Goal: Task Accomplishment & Management: Manage account settings

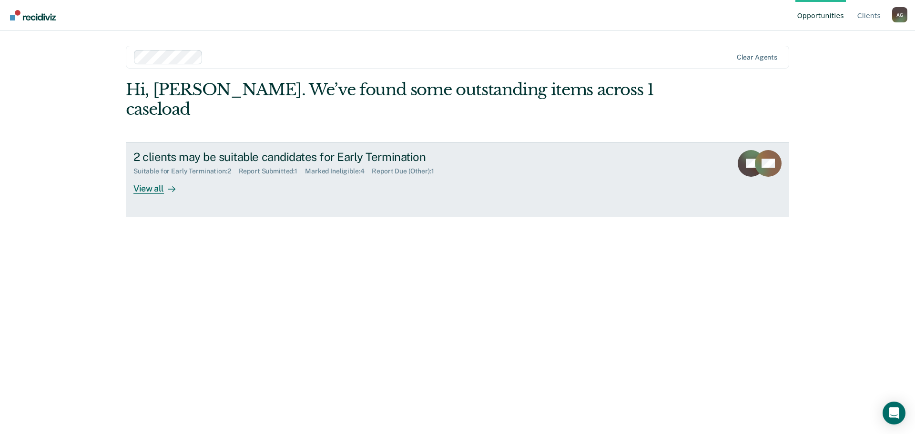
click at [155, 175] on div "View all" at bounding box center [160, 184] width 53 height 19
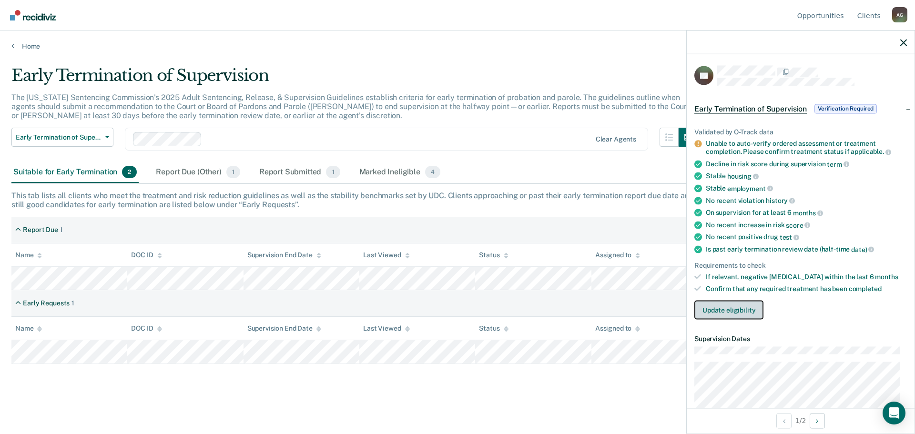
click at [756, 308] on button "Update eligibility" at bounding box center [729, 309] width 69 height 19
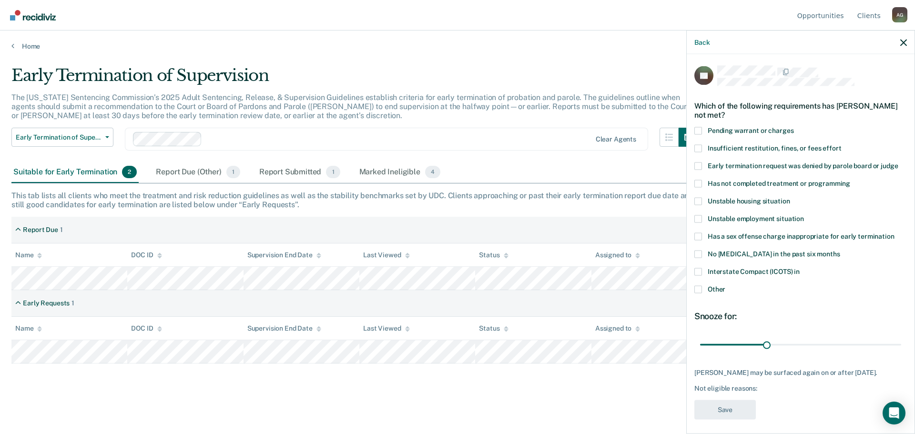
click at [701, 180] on span at bounding box center [699, 184] width 8 height 8
click at [851, 180] on input "Has not completed treatment or programming" at bounding box center [851, 180] width 0 height 0
drag, startPoint x: 771, startPoint y: 347, endPoint x: 909, endPoint y: 341, distance: 138.4
type input "90"
click at [902, 341] on input "range" at bounding box center [800, 345] width 201 height 17
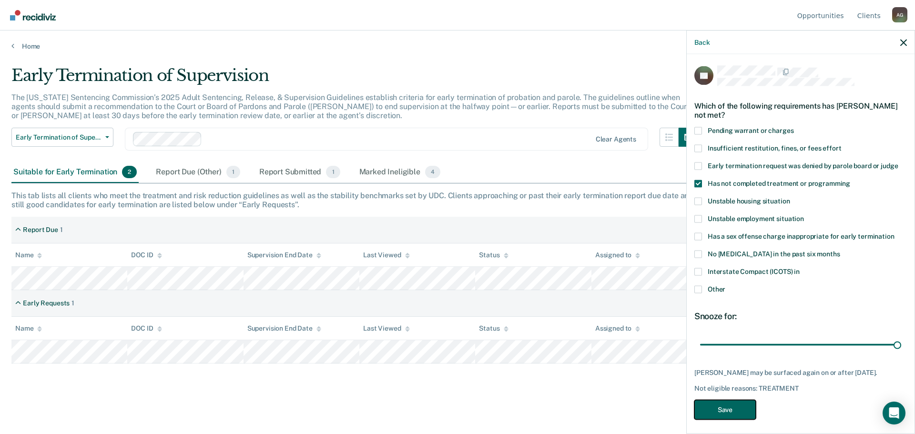
click at [716, 414] on button "Save" at bounding box center [726, 410] width 62 height 20
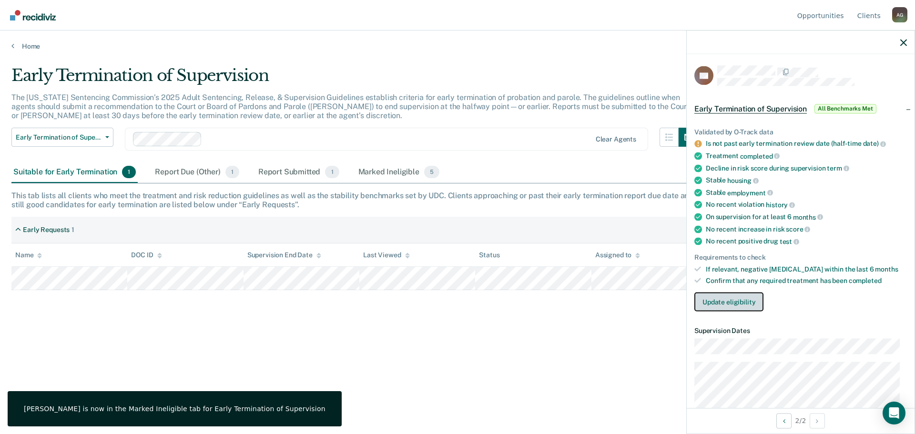
click at [744, 298] on button "Update eligibility" at bounding box center [729, 302] width 69 height 19
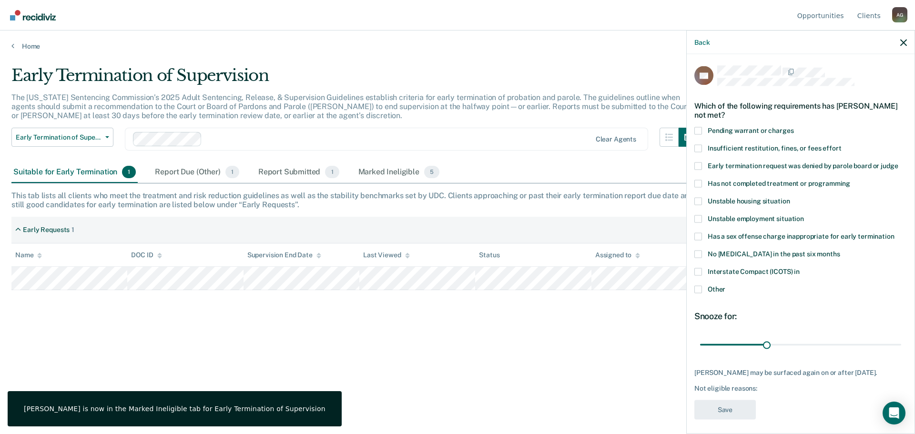
click at [702, 293] on label "Other" at bounding box center [801, 291] width 213 height 10
click at [726, 286] on input "Other" at bounding box center [726, 286] width 0 height 0
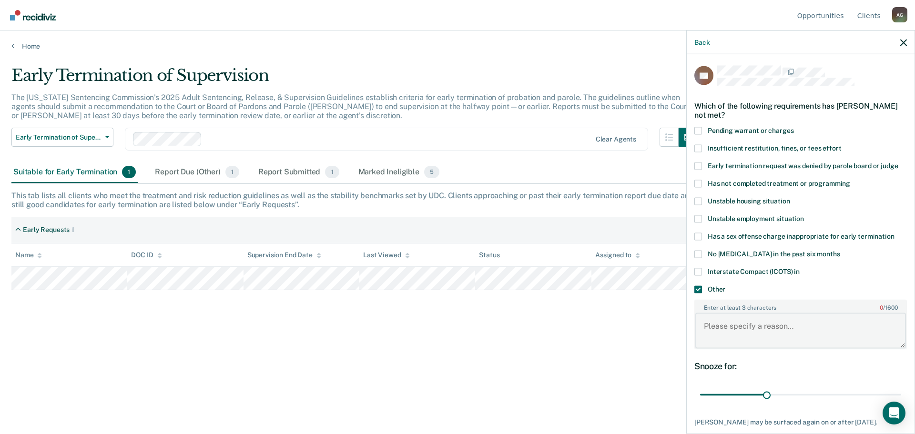
click at [736, 326] on textarea "Enter at least 3 characters 0 / 1600" at bounding box center [801, 330] width 211 height 35
type textarea "Not close to early termination"
drag, startPoint x: 768, startPoint y: 394, endPoint x: 908, endPoint y: 383, distance: 140.6
type input "90"
click at [902, 387] on input "range" at bounding box center [800, 395] width 201 height 17
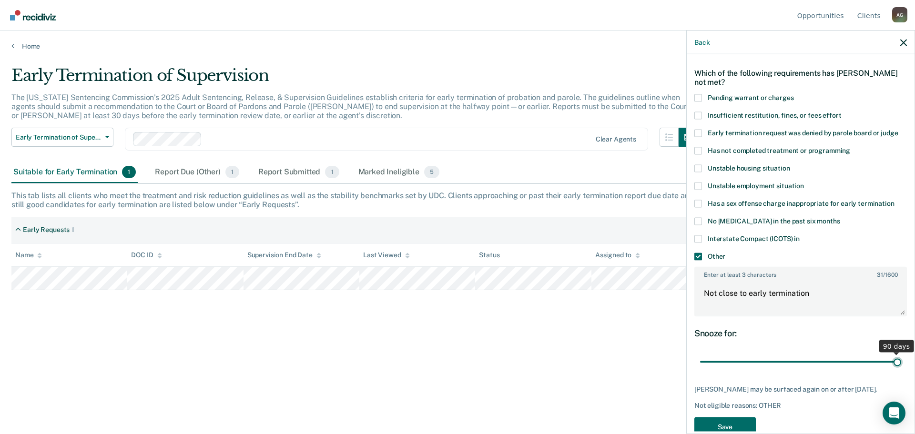
scroll to position [62, 0]
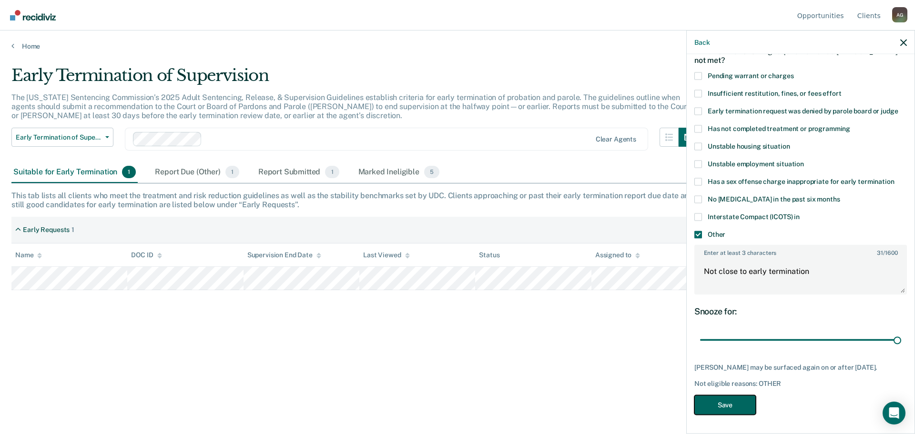
click at [733, 399] on button "Save" at bounding box center [726, 405] width 62 height 20
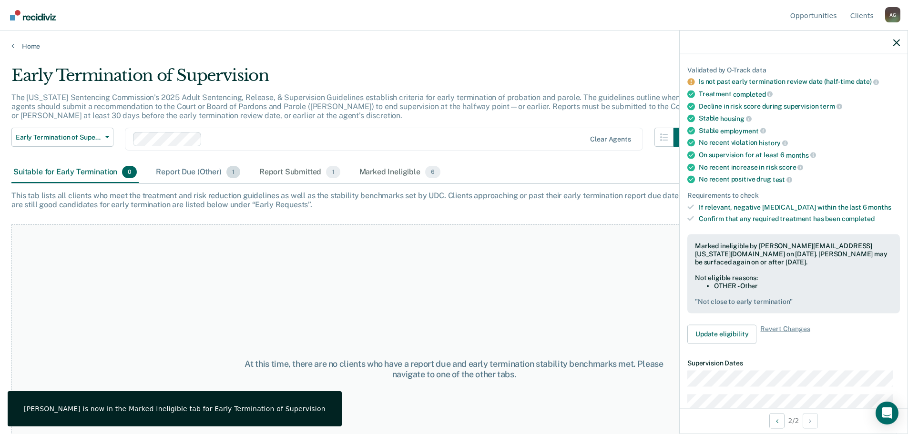
click at [191, 173] on div "Report Due (Other) 1" at bounding box center [198, 172] width 88 height 21
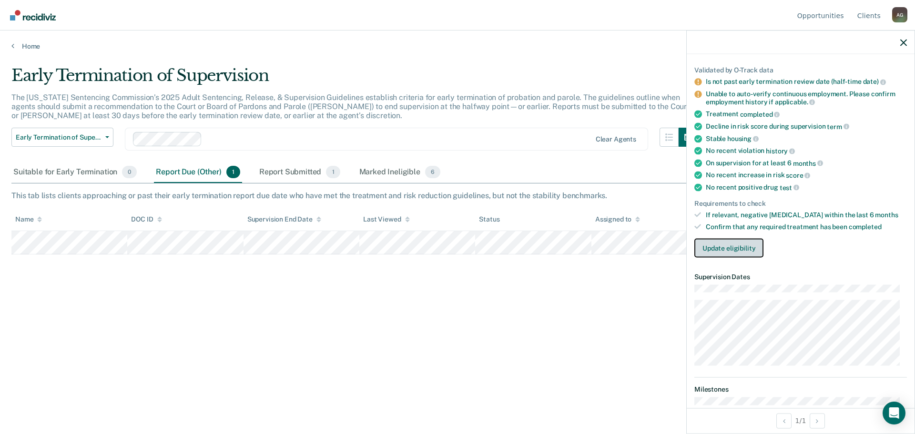
click at [751, 245] on button "Update eligibility" at bounding box center [729, 247] width 69 height 19
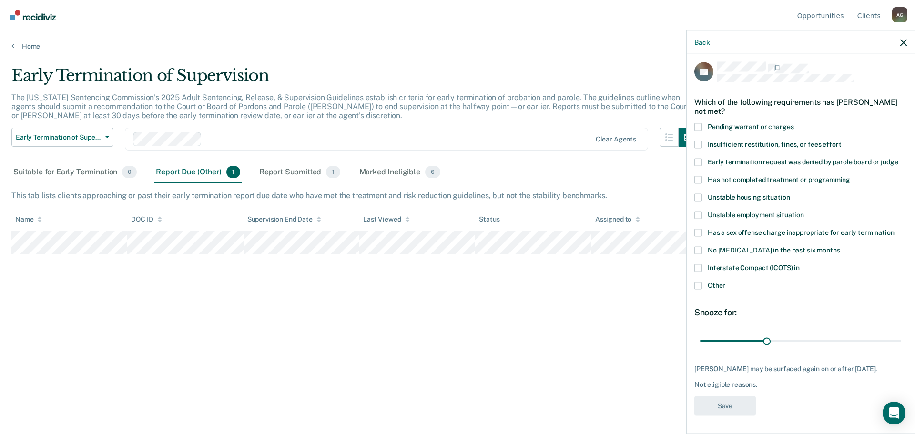
click at [700, 216] on span at bounding box center [699, 215] width 8 height 8
click at [804, 211] on input "Unstable employment situation" at bounding box center [804, 211] width 0 height 0
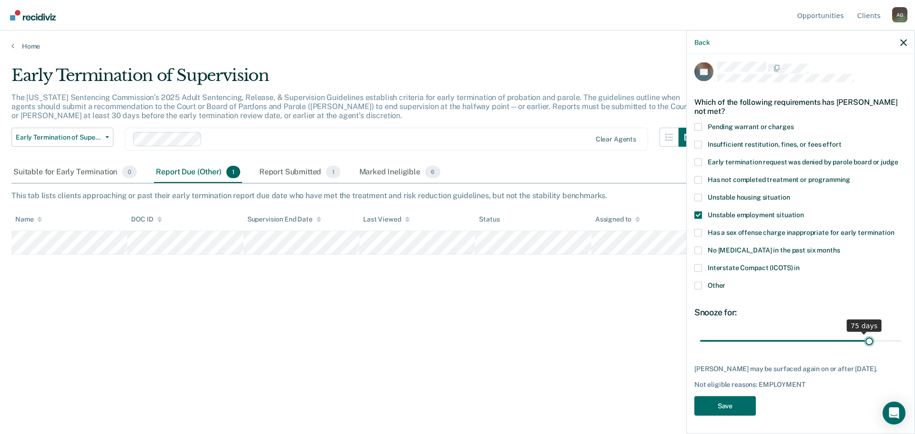
drag, startPoint x: 770, startPoint y: 340, endPoint x: 865, endPoint y: 335, distance: 95.5
type input "77"
click at [864, 335] on input "range" at bounding box center [800, 341] width 201 height 17
click at [718, 410] on button "Save" at bounding box center [726, 406] width 62 height 20
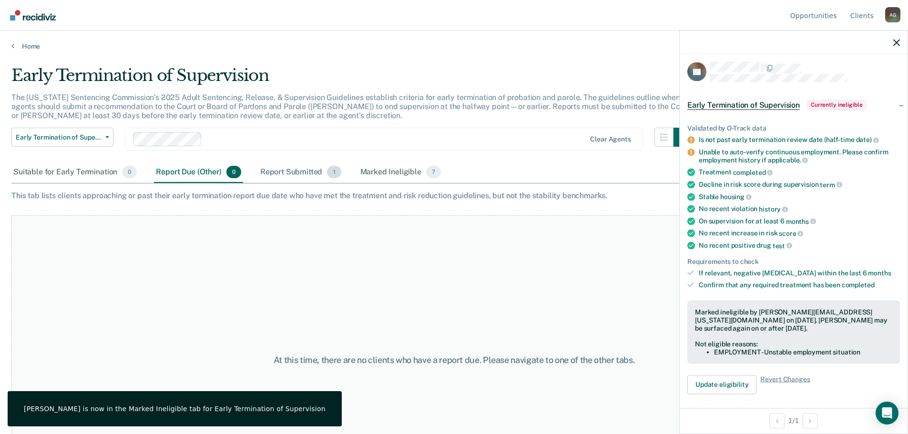
click at [294, 175] on div "Report Submitted 1" at bounding box center [300, 172] width 85 height 21
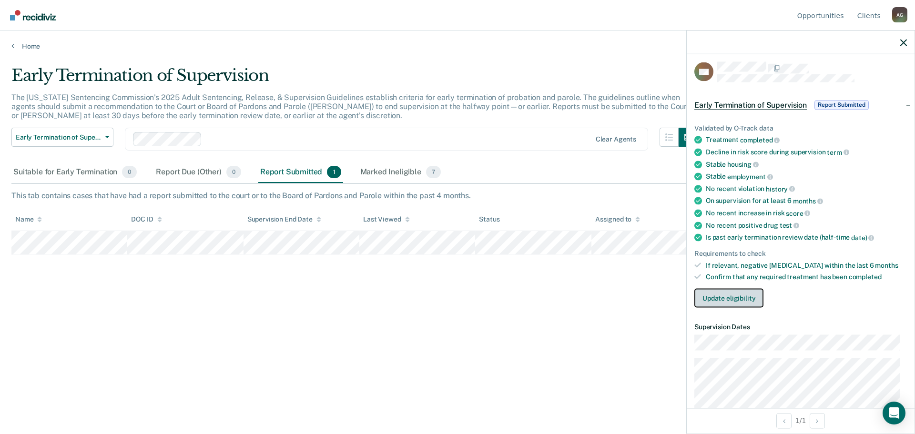
click at [716, 303] on button "Update eligibility" at bounding box center [729, 298] width 69 height 19
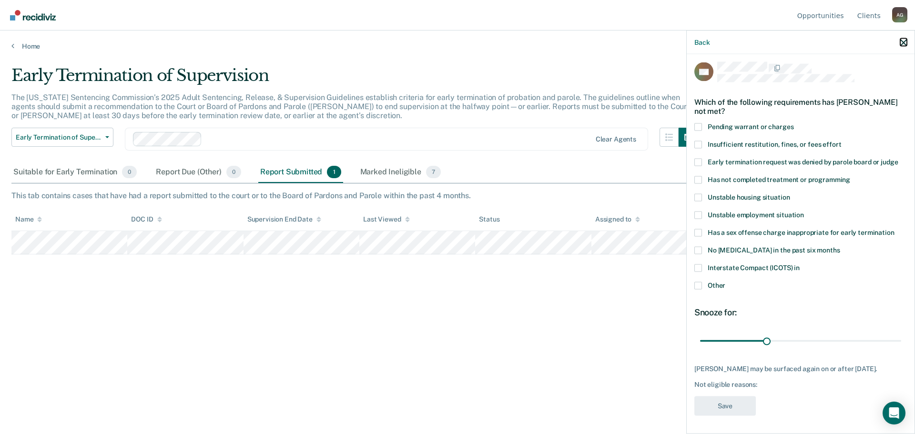
click at [902, 42] on icon "button" at bounding box center [904, 42] width 7 height 7
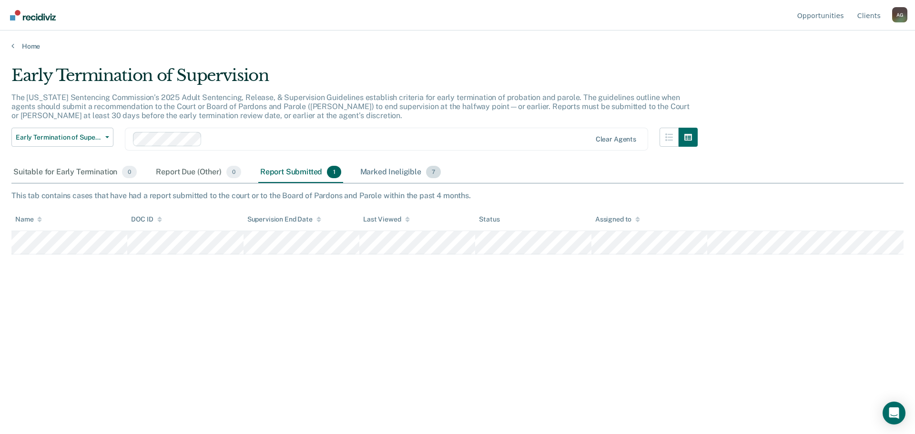
click at [389, 174] on div "Marked Ineligible 7" at bounding box center [401, 172] width 85 height 21
